Goal: Transaction & Acquisition: Purchase product/service

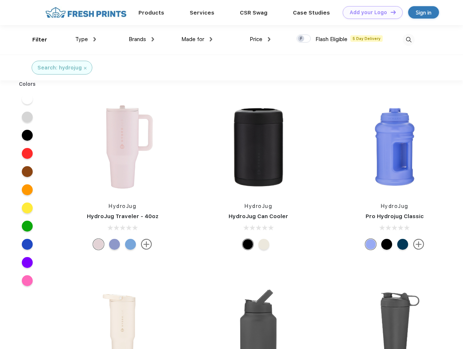
scroll to position [0, 0]
click at [370, 12] on link "Add your Logo Design Tool" at bounding box center [373, 12] width 60 height 13
click at [0, 0] on div "Design Tool" at bounding box center [0, 0] width 0 height 0
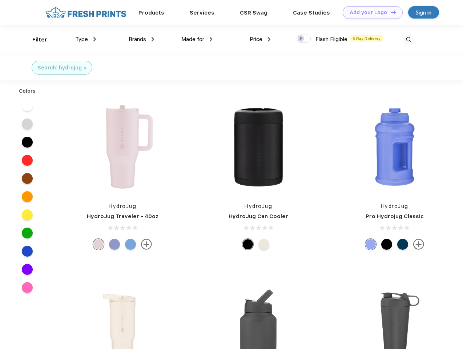
click at [390, 12] on link "Add your Logo Design Tool" at bounding box center [373, 12] width 60 height 13
click at [35, 40] on div "Filter" at bounding box center [39, 40] width 15 height 8
click at [86, 39] on span "Type" at bounding box center [81, 39] width 13 height 7
click at [142, 39] on span "Brands" at bounding box center [137, 39] width 17 height 7
click at [197, 39] on span "Made for" at bounding box center [193, 39] width 23 height 7
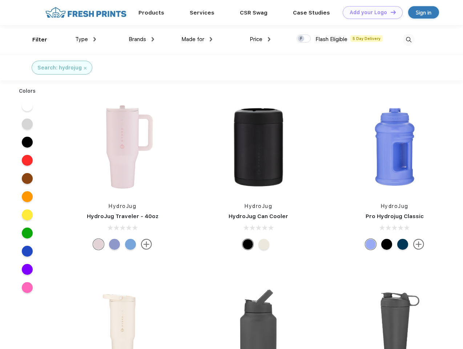
click at [260, 39] on span "Price" at bounding box center [256, 39] width 13 height 7
click at [304, 39] on div at bounding box center [304, 39] width 14 height 8
click at [302, 39] on input "checkbox" at bounding box center [299, 36] width 5 height 5
click at [409, 40] on img at bounding box center [409, 40] width 12 height 12
